Goal: Book appointment/travel/reservation

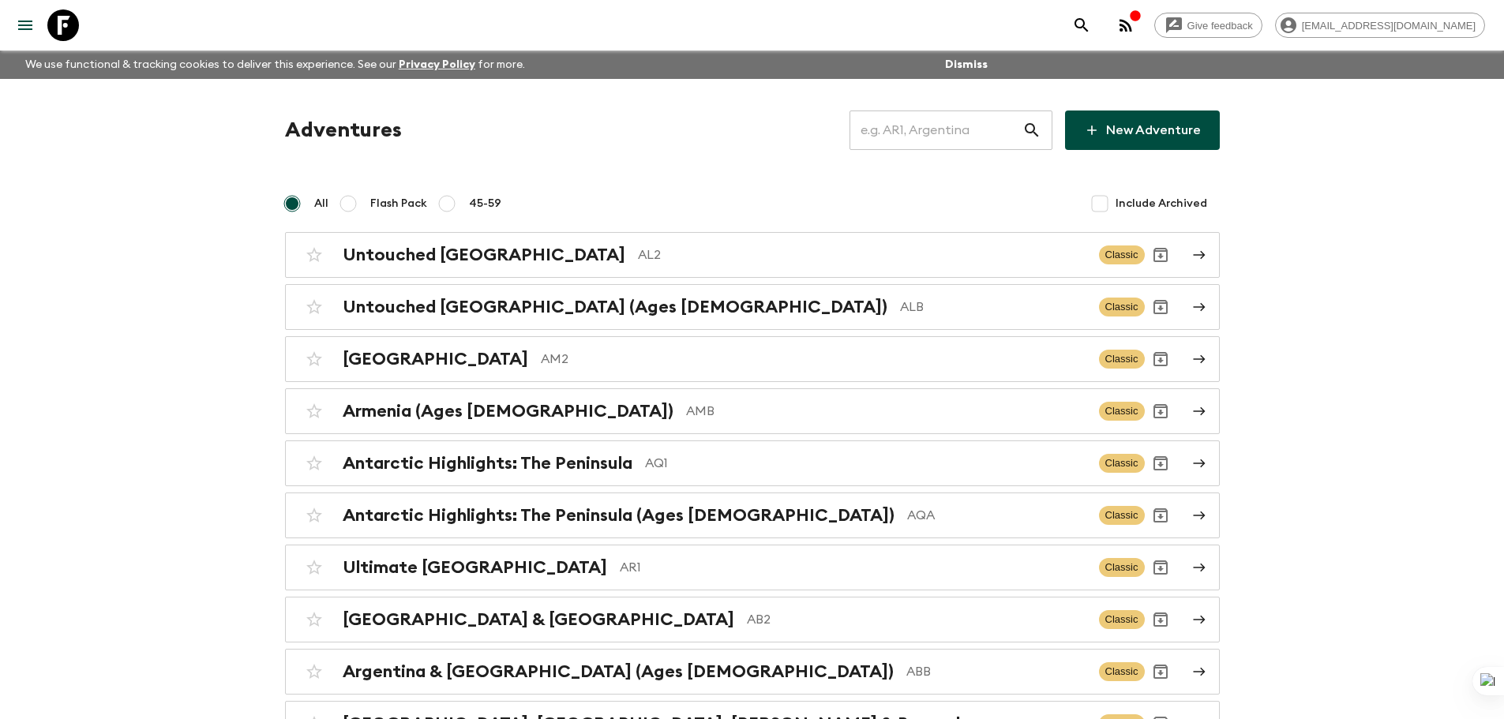
click at [1012, 117] on input "text" at bounding box center [936, 130] width 173 height 44
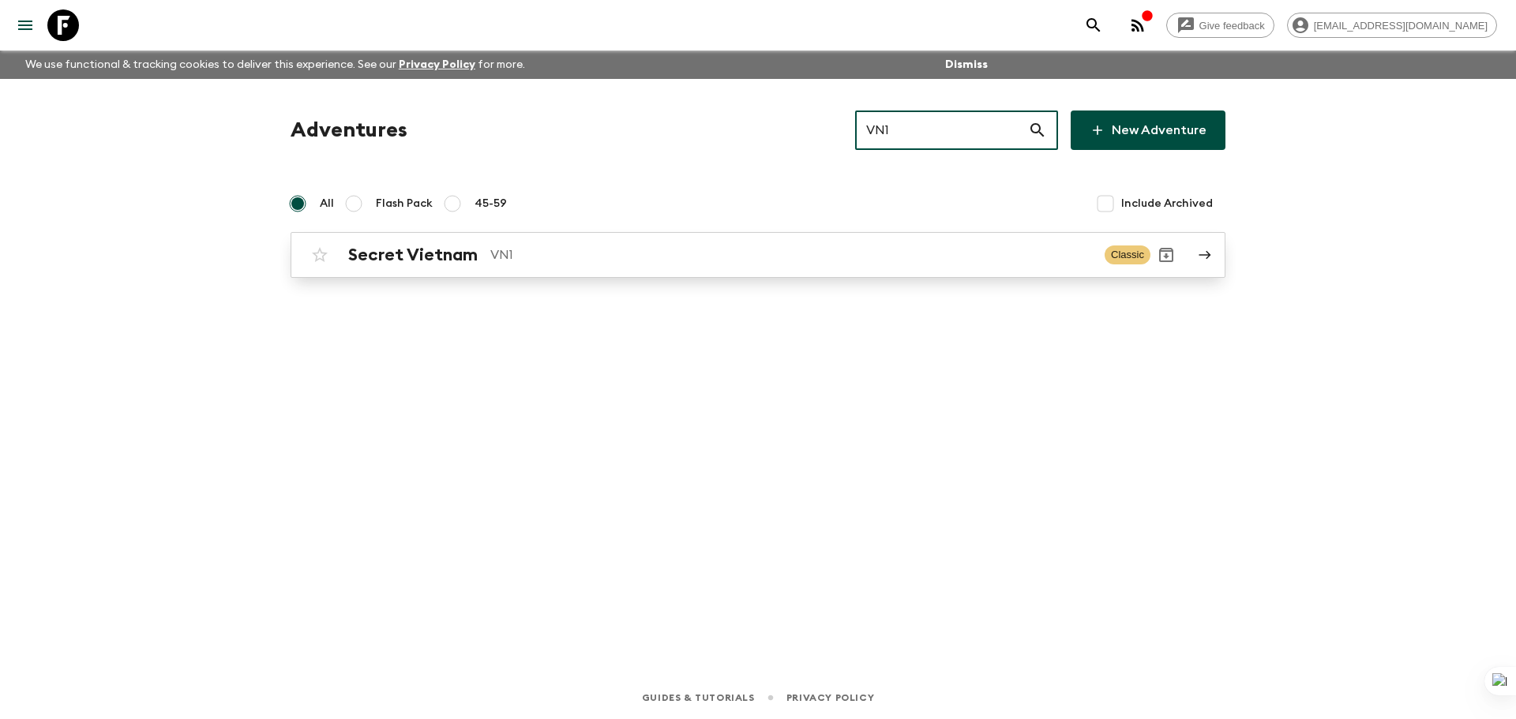
type input "VN1"
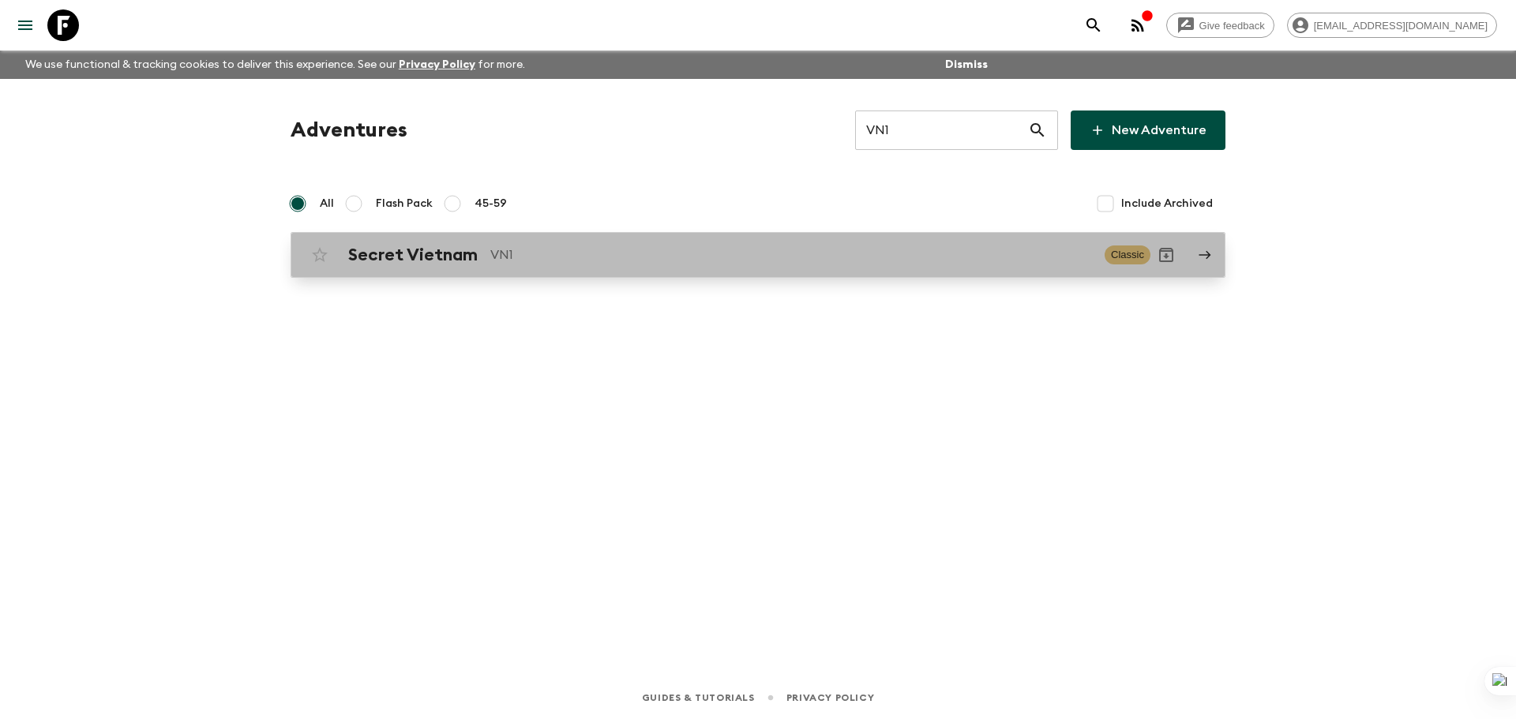
click at [865, 238] on link "Secret Vietnam VN1 Classic" at bounding box center [758, 255] width 935 height 46
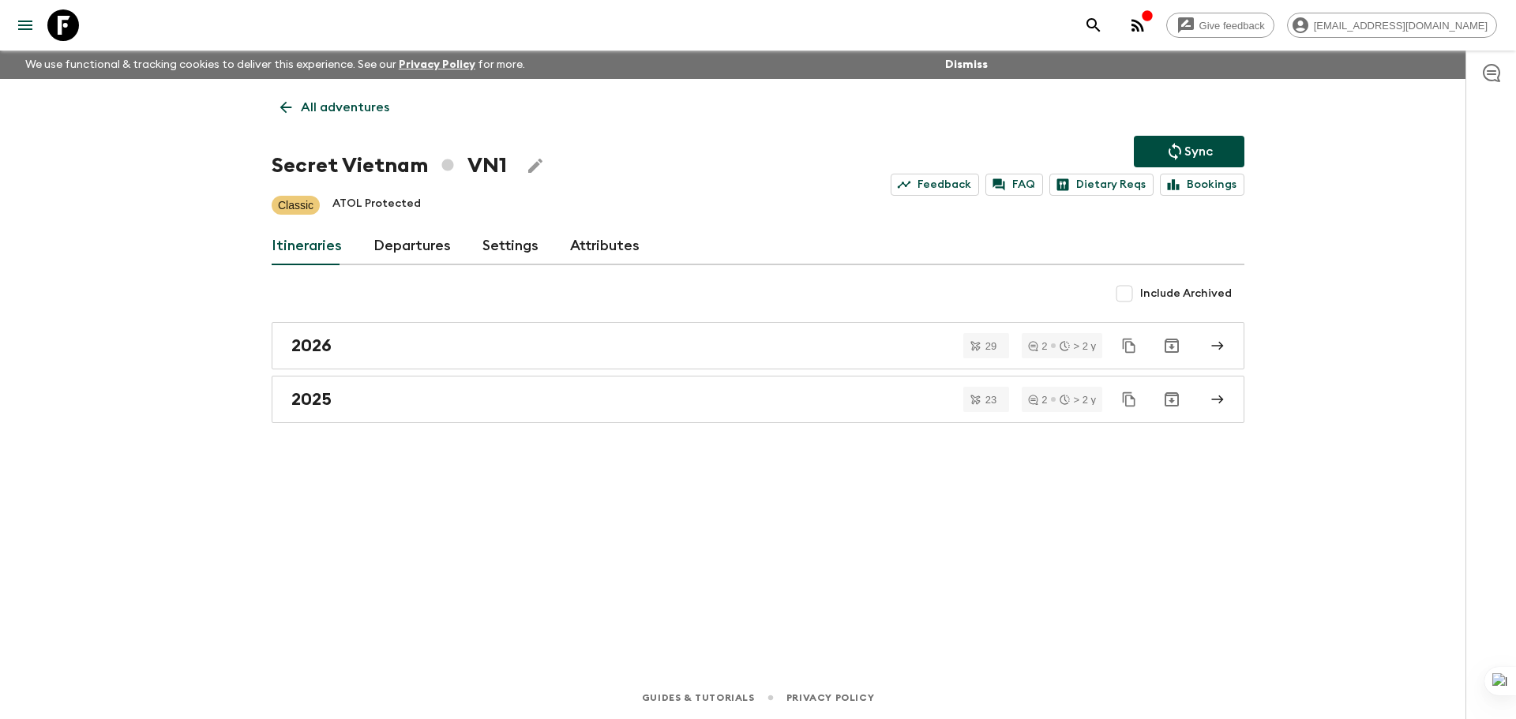
click at [397, 248] on link "Departures" at bounding box center [412, 246] width 77 height 38
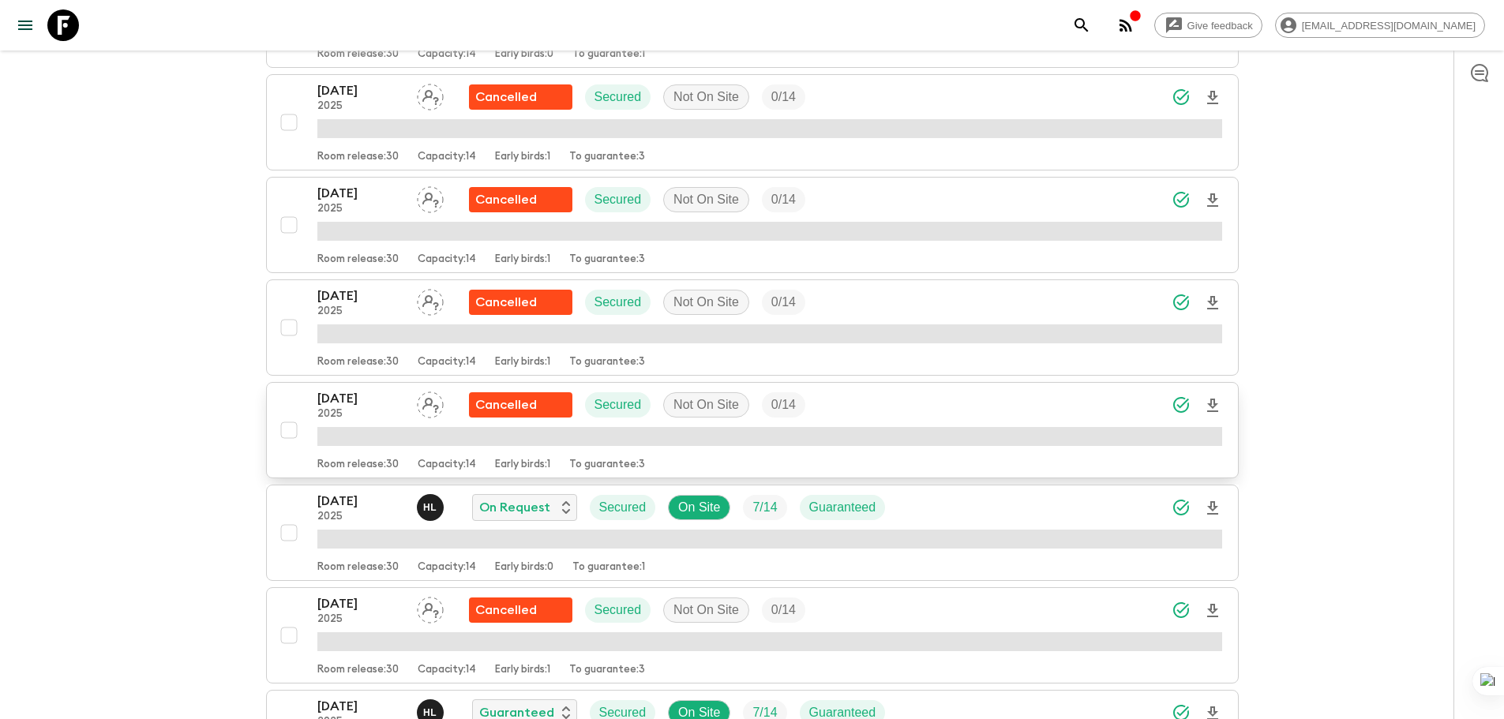
scroll to position [827, 0]
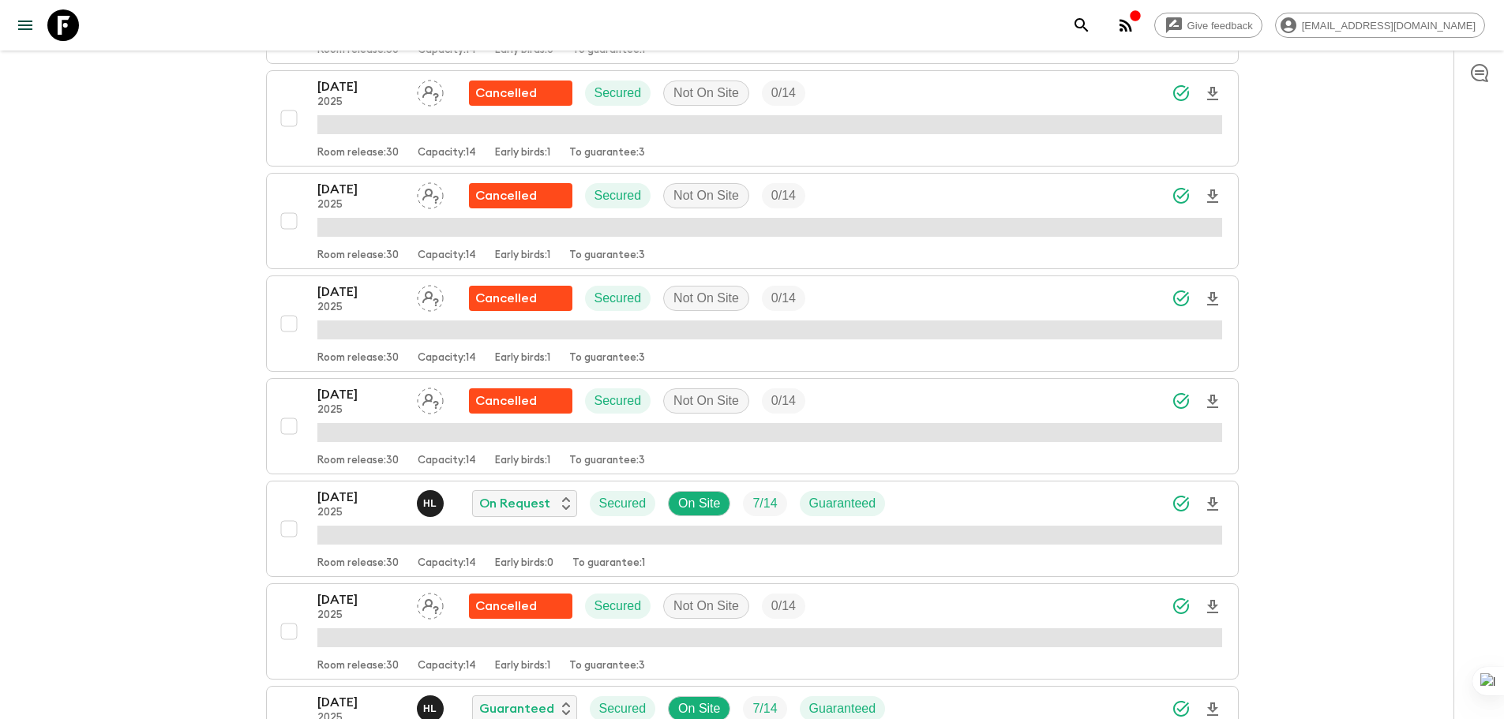
click at [360, 314] on p "2025" at bounding box center [360, 308] width 87 height 13
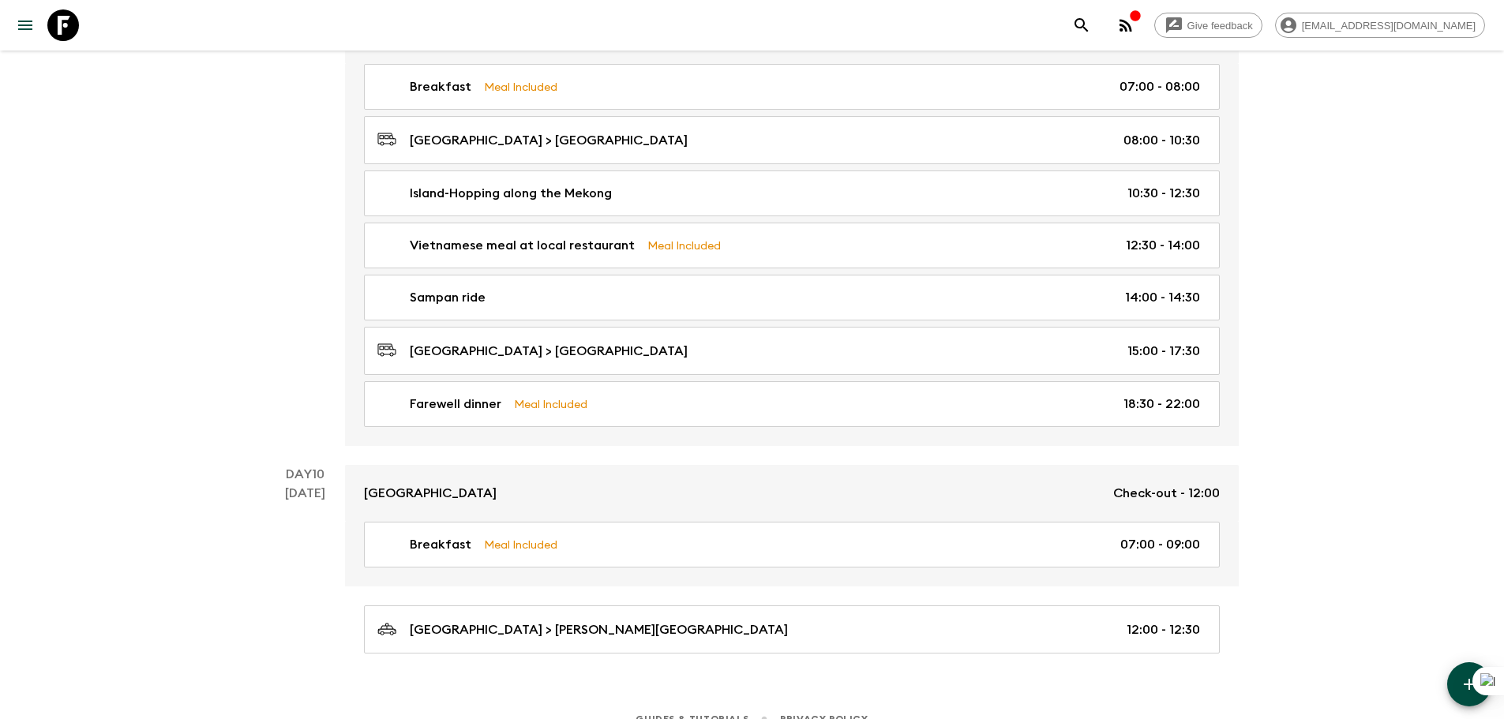
scroll to position [4093, 0]
